Goal: Task Accomplishment & Management: Manage account settings

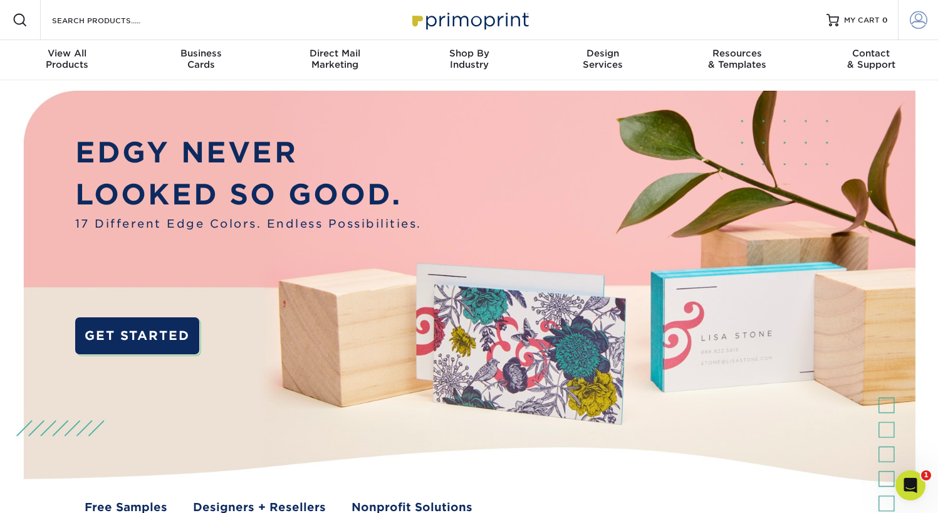
click at [919, 19] on span at bounding box center [919, 20] width 18 height 18
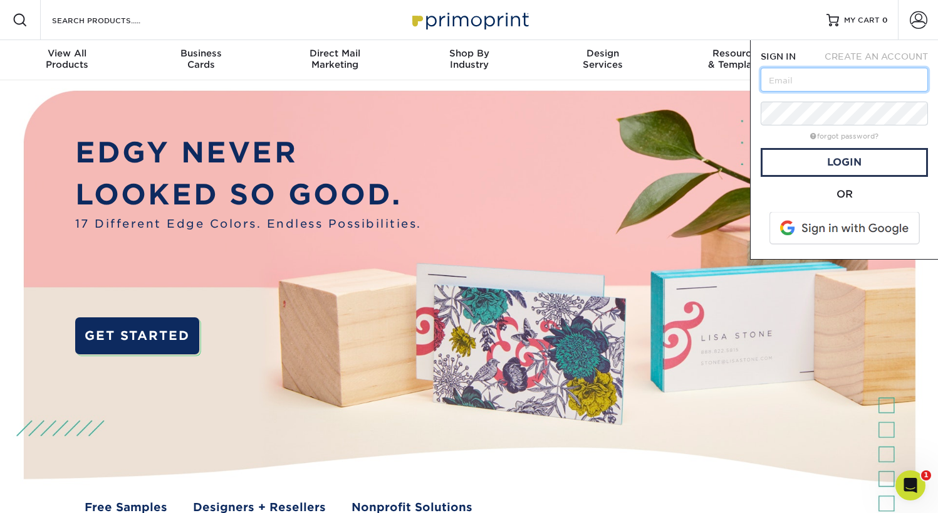
click at [791, 83] on input "text" at bounding box center [844, 80] width 167 height 24
type input "rob.tiisler@companymanstudios.com"
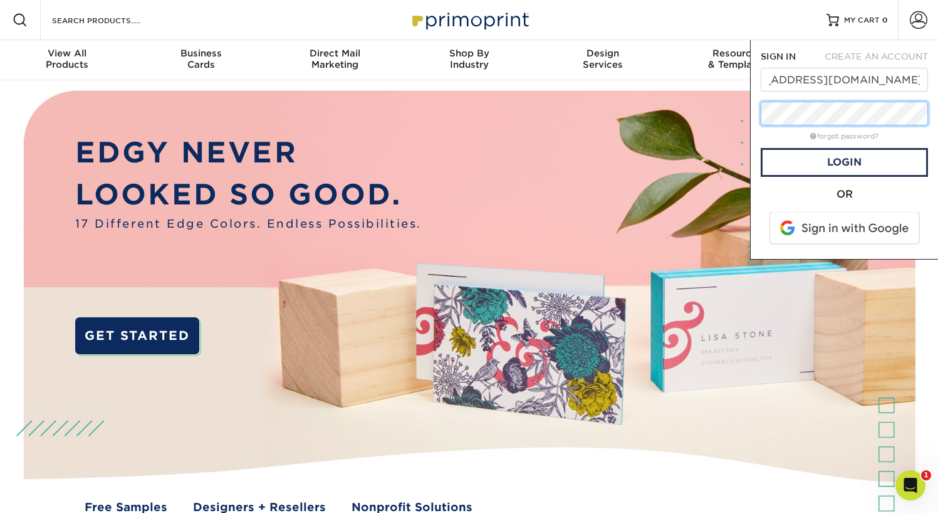
scroll to position [0, 0]
click at [826, 160] on link "Login" at bounding box center [844, 162] width 167 height 29
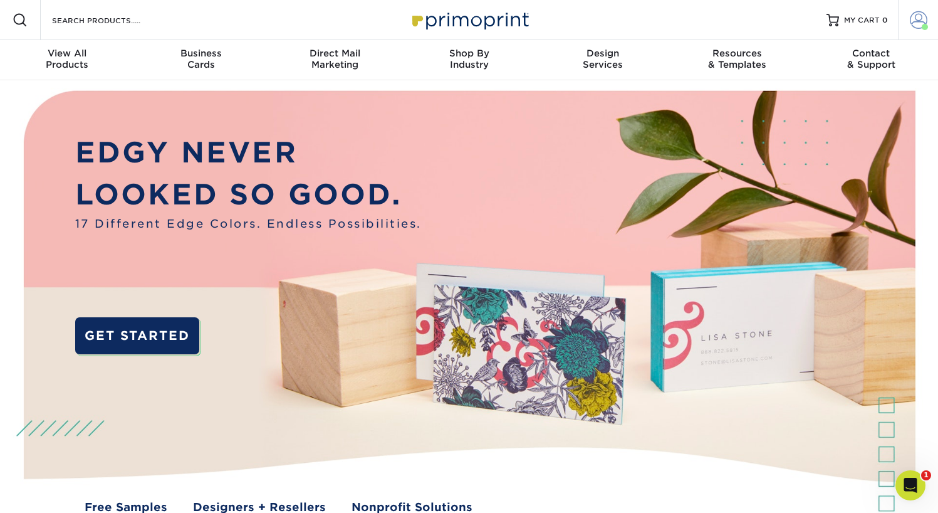
click at [916, 21] on span at bounding box center [919, 20] width 18 height 18
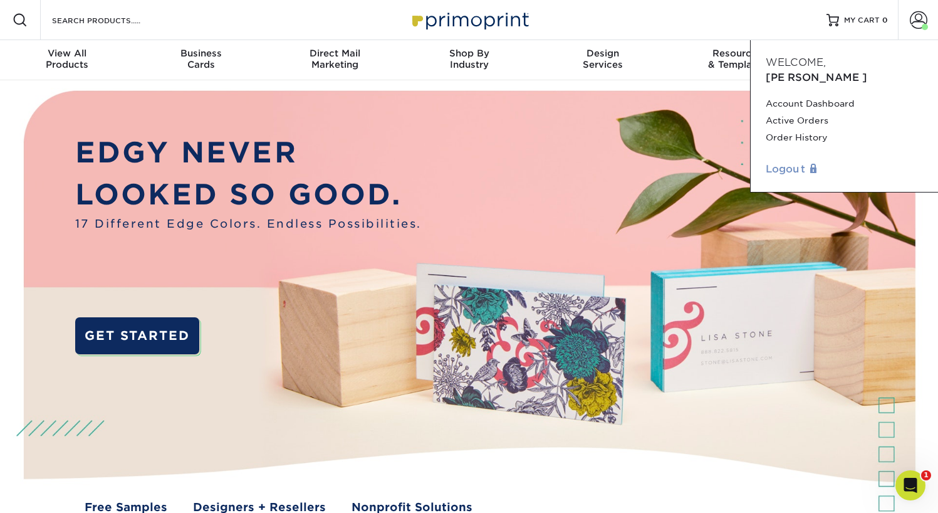
click at [778, 162] on link "Logout" at bounding box center [844, 169] width 157 height 15
